Goal: Complete application form: Complete application form

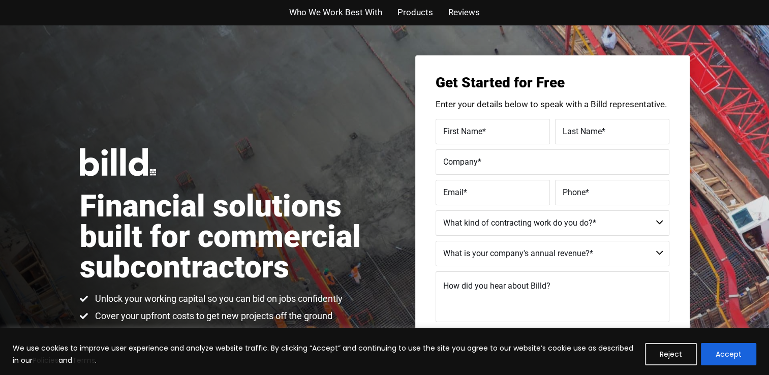
click at [488, 130] on label "First Name *" at bounding box center [492, 131] width 99 height 15
click at [488, 130] on input "First Name *" at bounding box center [493, 131] width 114 height 25
click at [488, 130] on label "First Name *" at bounding box center [492, 123] width 102 height 15
click at [488, 130] on input "First Name *" at bounding box center [493, 131] width 114 height 25
click at [488, 130] on label "First Name *" at bounding box center [492, 123] width 102 height 15
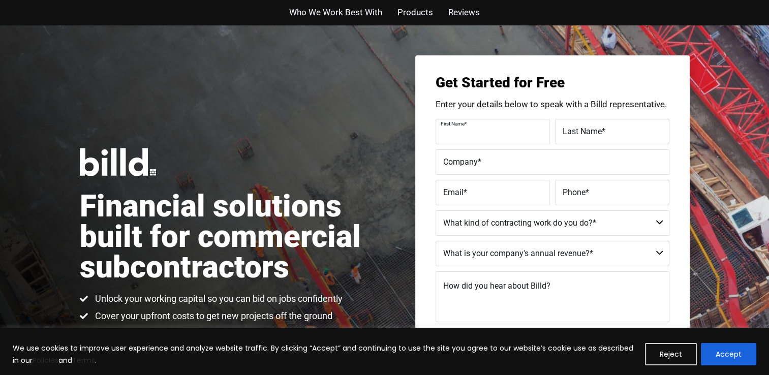
click at [488, 130] on input "First Name *" at bounding box center [493, 131] width 114 height 25
click at [488, 130] on label "First Name *" at bounding box center [492, 131] width 99 height 15
click at [488, 130] on input "First Name *" at bounding box center [493, 131] width 114 height 25
click at [488, 130] on label "First Name *" at bounding box center [492, 131] width 99 height 15
click at [488, 130] on input "First Name *" at bounding box center [493, 131] width 114 height 25
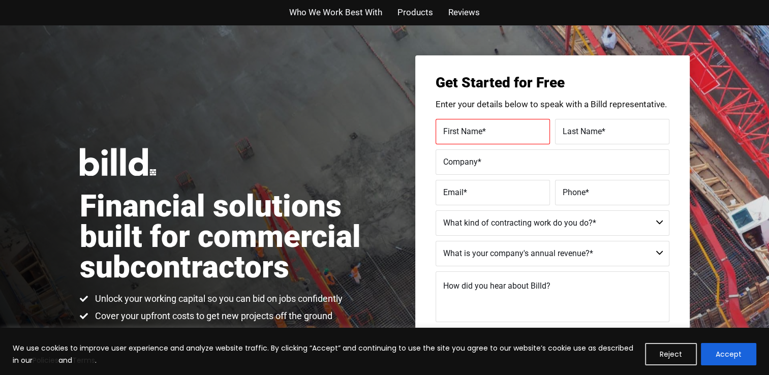
drag, startPoint x: 488, startPoint y: 130, endPoint x: 484, endPoint y: 159, distance: 29.8
click at [484, 159] on label "Company *" at bounding box center [552, 162] width 219 height 15
click at [484, 159] on input "Company *" at bounding box center [553, 161] width 234 height 25
click at [481, 137] on label "First Name *" at bounding box center [492, 131] width 99 height 15
click at [481, 137] on input "First Name *" at bounding box center [493, 131] width 114 height 25
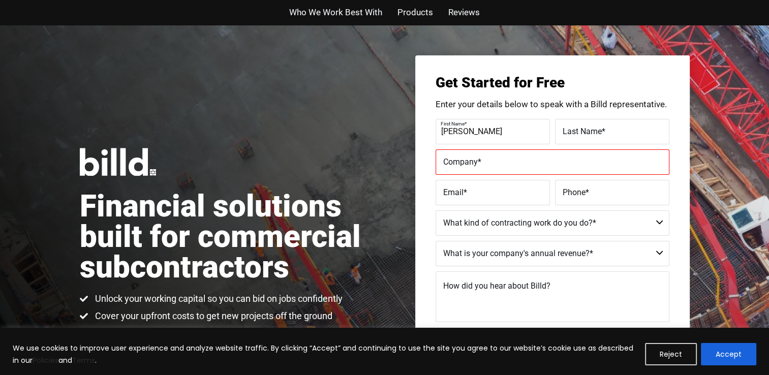
type input "[PERSON_NAME]"
type input "JRL Remo & Const LLC"
type input "[EMAIL_ADDRESS][DOMAIN_NAME]"
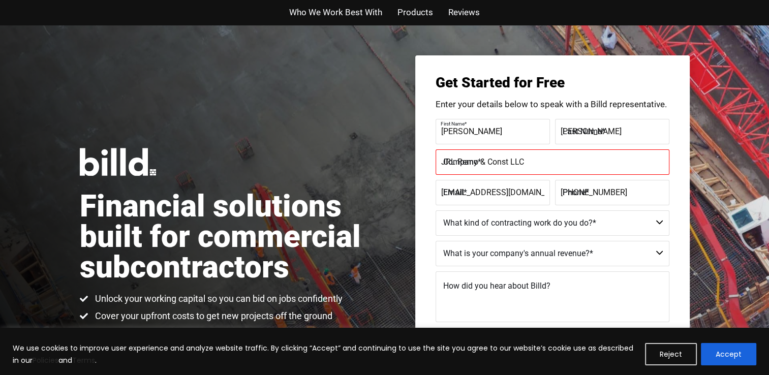
type input "[PHONE_NUMBER]"
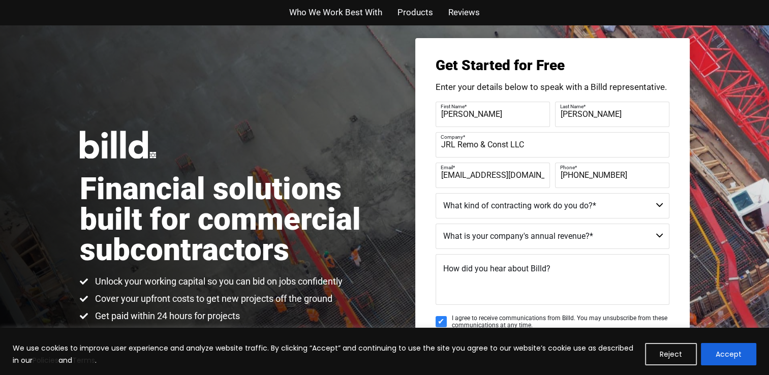
scroll to position [19, 0]
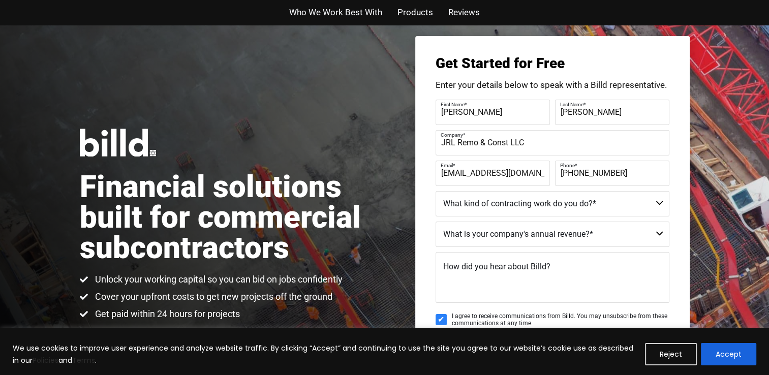
click at [481, 144] on input "JRL Remo & Const LLC" at bounding box center [553, 142] width 234 height 25
type input "JRL Remodeling and Construction LLC"
click at [494, 204] on select "Commercial Commercial and Residential Residential Not a Contractor" at bounding box center [553, 203] width 234 height 25
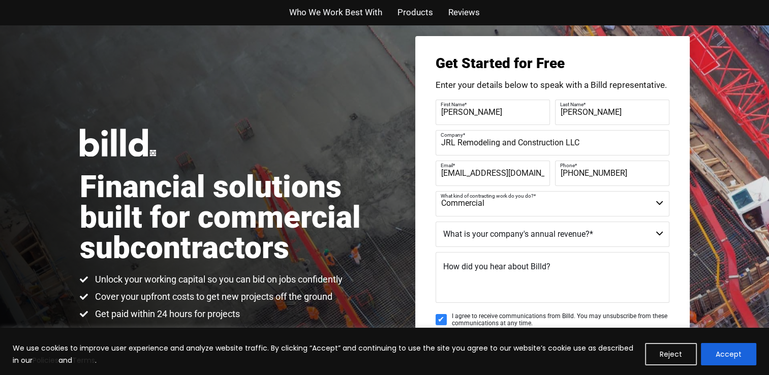
click at [436, 191] on select "Commercial Commercial and Residential Residential Not a Contractor" at bounding box center [553, 203] width 234 height 25
click at [474, 237] on select "$40M + $25M - $40M $8M - $25M $4M - $8M $2M - $4M $1M - $2M Less than $1M" at bounding box center [553, 234] width 234 height 25
click at [481, 208] on select "Commercial Commercial and Residential Residential Not a Contractor" at bounding box center [553, 203] width 234 height 25
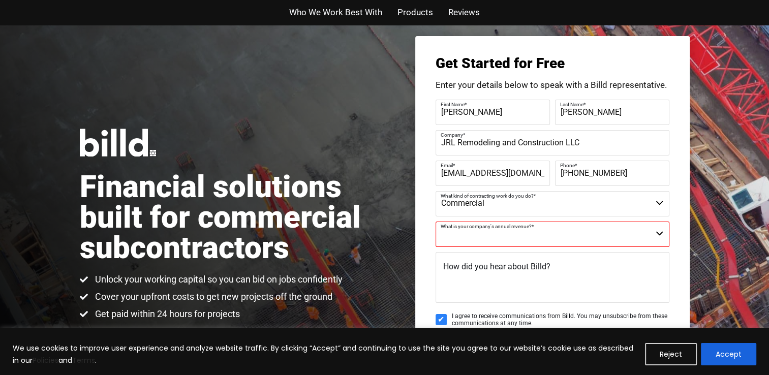
select select "Commercial and Residential"
click at [436, 191] on select "Commercial Commercial and Residential Residential Not a Contractor" at bounding box center [553, 203] width 234 height 25
click at [481, 238] on select "$40M + $25M - $40M $8M - $25M $4M - $8M $2M - $4M $1M - $2M Less than $1M" at bounding box center [553, 234] width 234 height 25
select select "$1M - $2M"
click at [436, 222] on select "$40M + $25M - $40M $8M - $25M $4M - $8M $2M - $4M $1M - $2M Less than $1M" at bounding box center [553, 234] width 234 height 25
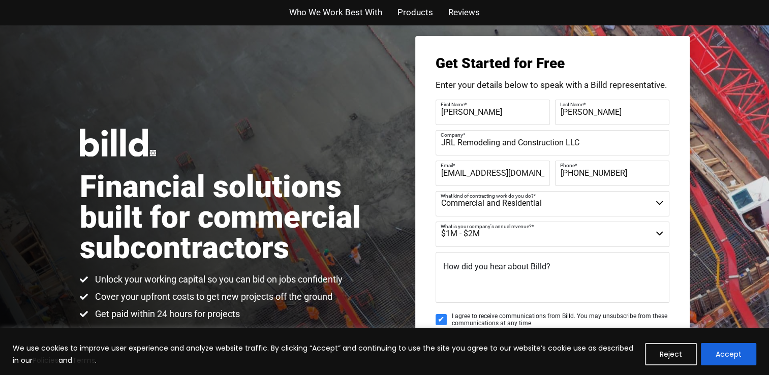
scroll to position [88, 0]
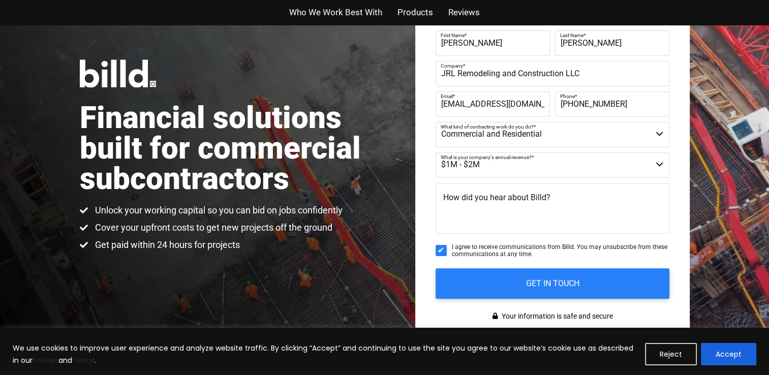
click at [514, 216] on textarea "How did you hear about Billd?" at bounding box center [553, 208] width 234 height 51
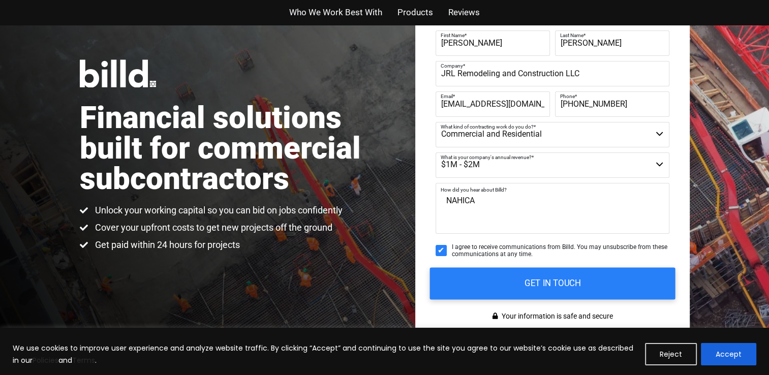
type textarea "NAHICA"
click at [506, 286] on input "GET IN TOUCH" at bounding box center [553, 283] width 246 height 32
